Goal: Navigation & Orientation: Understand site structure

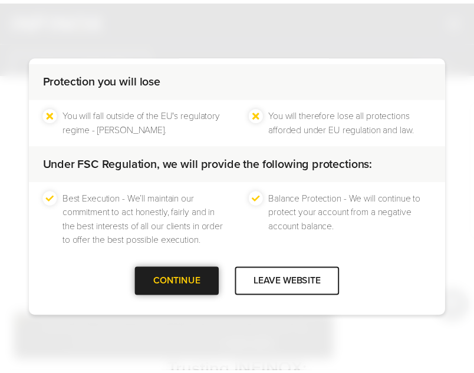
scroll to position [2350, 0]
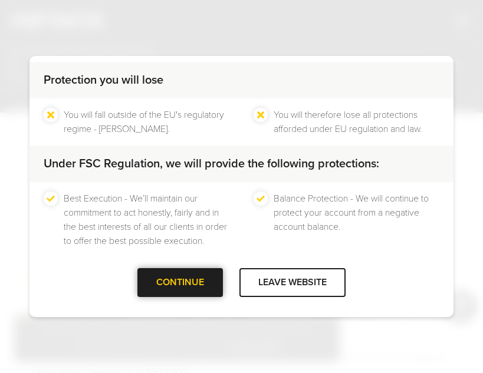
click at [180, 283] on div at bounding box center [180, 283] width 0 height 0
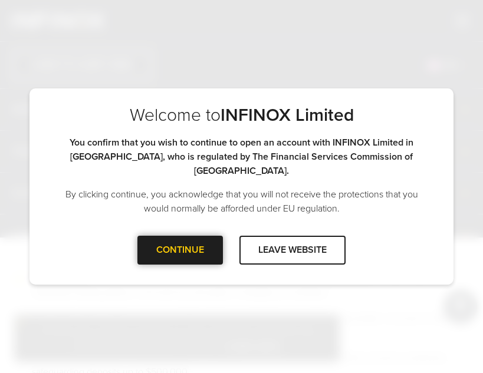
click at [180, 251] on div at bounding box center [180, 251] width 0 height 0
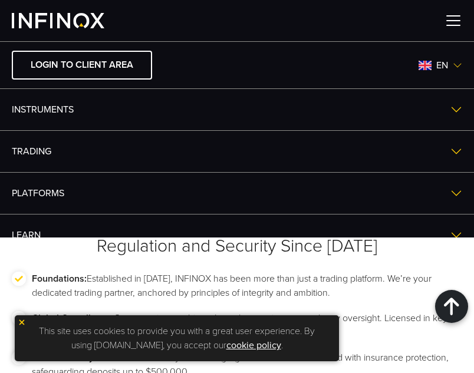
scroll to position [0, 0]
click at [23, 319] on img at bounding box center [22, 322] width 8 height 8
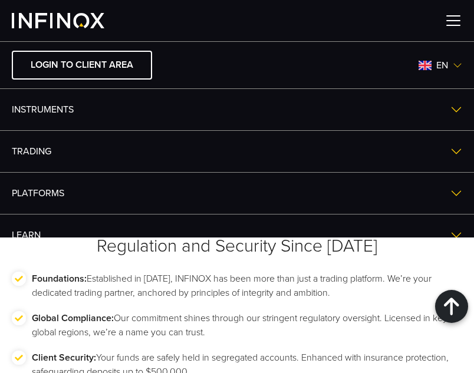
scroll to position [210, 0]
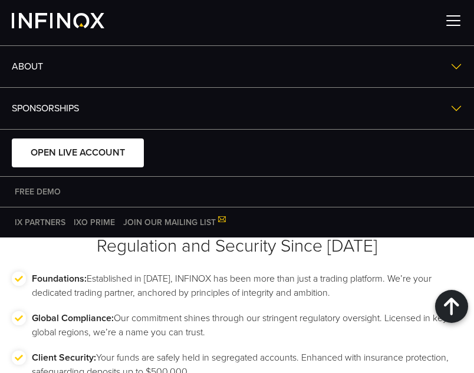
click at [450, 70] on img at bounding box center [456, 67] width 12 height 12
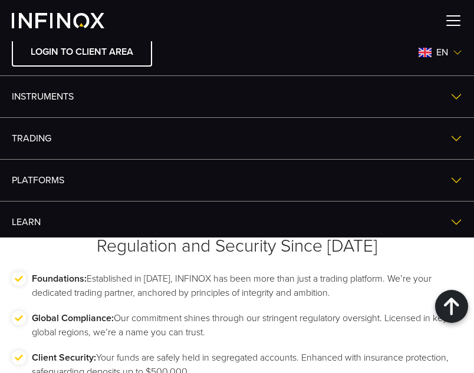
click at [455, 9] on div at bounding box center [237, 20] width 474 height 41
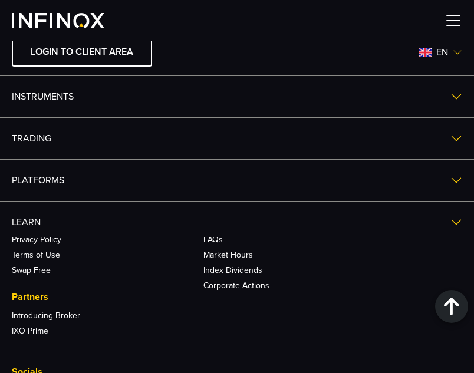
click at [451, 29] on div at bounding box center [237, 20] width 474 height 41
click at [456, 19] on img at bounding box center [453, 21] width 18 height 18
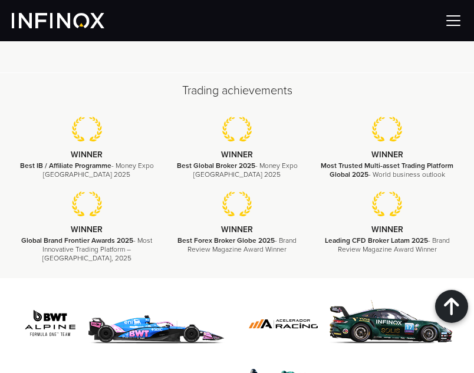
click at [453, 21] on img at bounding box center [453, 21] width 18 height 18
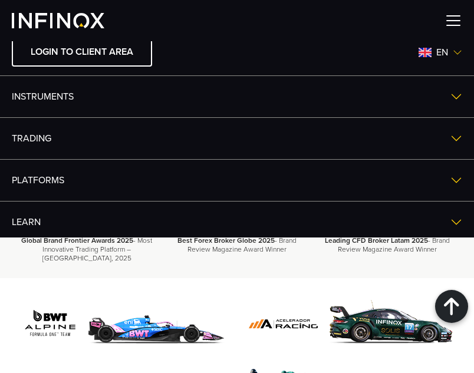
click at [431, 220] on link "Learn" at bounding box center [237, 222] width 474 height 41
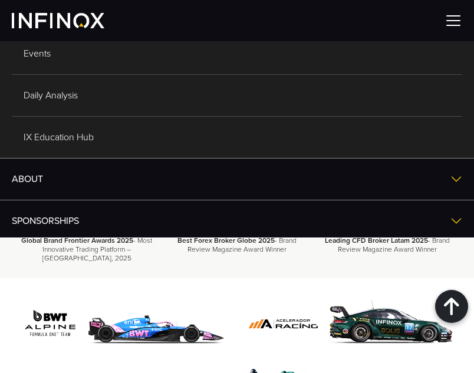
scroll to position [227, 0]
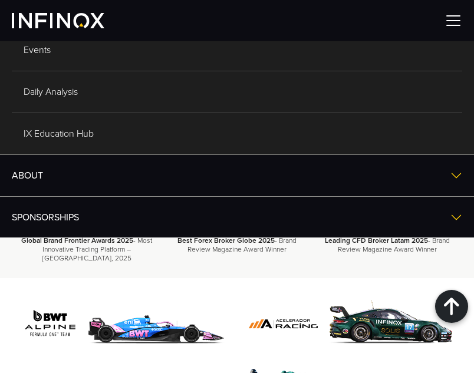
click at [444, 163] on link "ABOUT" at bounding box center [237, 175] width 474 height 41
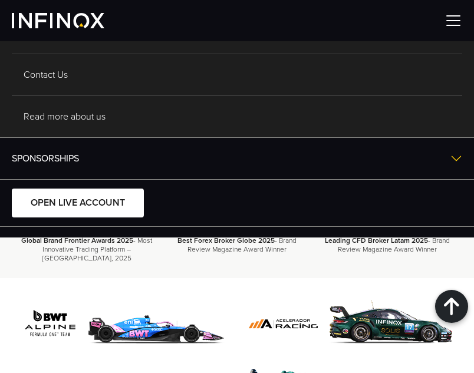
scroll to position [339, 0]
